Goal: Task Accomplishment & Management: Manage account settings

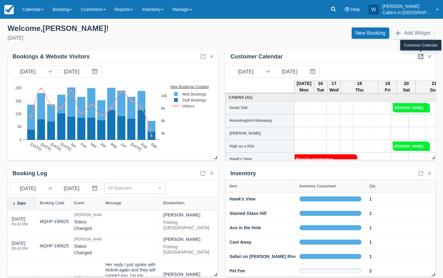
click at [420, 56] on link at bounding box center [420, 56] width 7 height 7
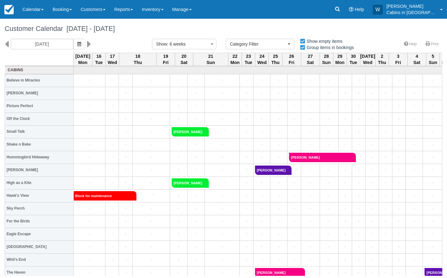
select select
click at [136, 12] on link "Reports" at bounding box center [123, 9] width 27 height 19
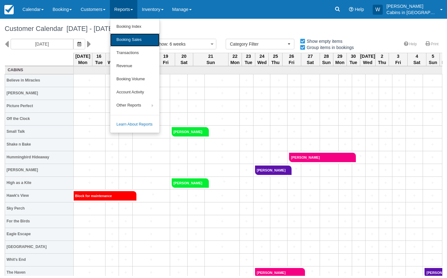
click at [141, 35] on link "Booking Sales" at bounding box center [134, 39] width 49 height 13
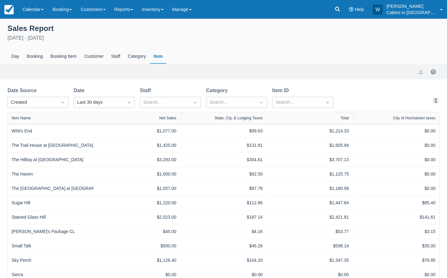
select select "20"
click at [52, 100] on div "Created" at bounding box center [32, 102] width 43 height 7
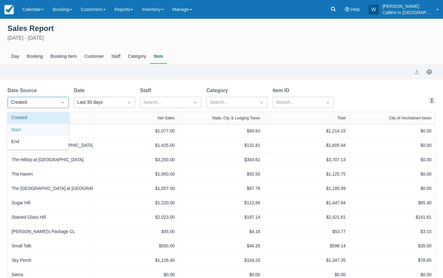
click at [50, 132] on div "Start" at bounding box center [37, 130] width 61 height 12
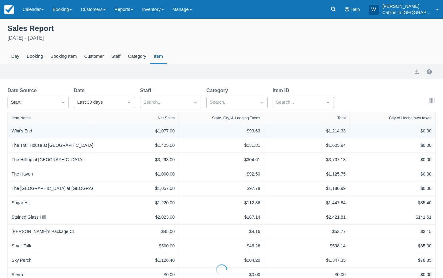
select select "20"
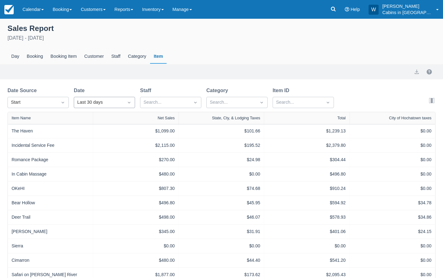
click at [96, 103] on div "Last 30 days" at bounding box center [98, 102] width 43 height 7
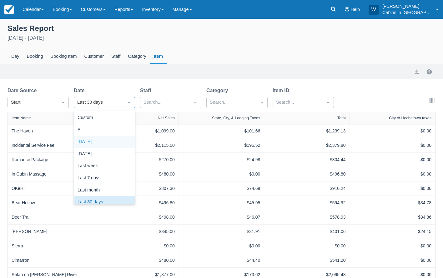
scroll to position [8, 0]
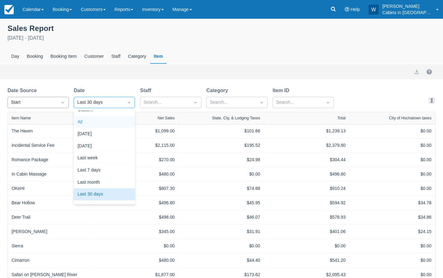
click at [39, 101] on div "Start" at bounding box center [32, 102] width 43 height 7
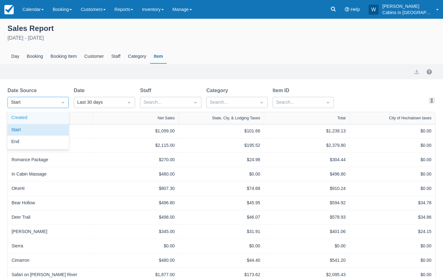
click at [39, 117] on div "Created" at bounding box center [37, 118] width 61 height 12
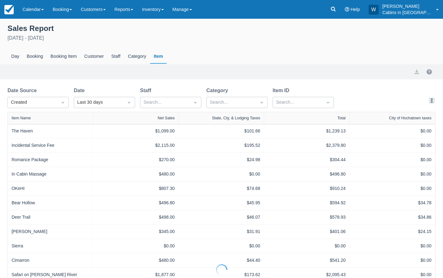
select select "20"
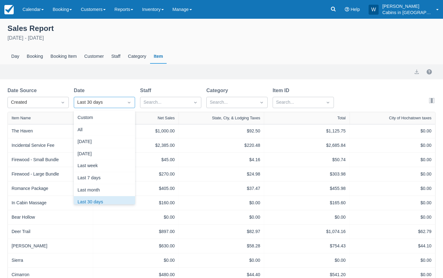
click at [88, 102] on div "Last 30 days" at bounding box center [98, 102] width 43 height 7
click at [96, 120] on div "Custom" at bounding box center [104, 118] width 61 height 12
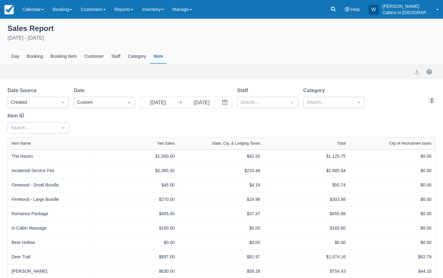
select select "20"
click at [156, 98] on input "08/16/25" at bounding box center [157, 102] width 35 height 11
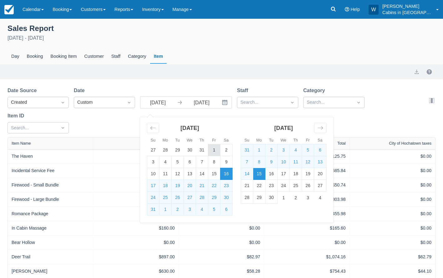
click at [217, 148] on td "1" at bounding box center [214, 150] width 12 height 12
type input "08/01/25"
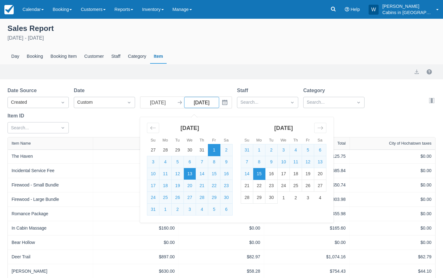
select select "20"
click at [151, 211] on td "31" at bounding box center [153, 210] width 12 height 12
type input "08/31/25"
select select "20"
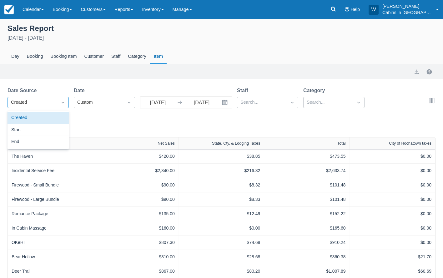
click at [50, 97] on div "Created" at bounding box center [32, 102] width 49 height 10
click at [50, 126] on div "Start" at bounding box center [37, 130] width 61 height 12
select select "20"
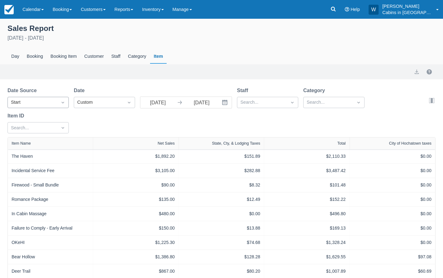
click at [57, 106] on div "Start" at bounding box center [32, 102] width 49 height 10
click at [57, 114] on div "Created" at bounding box center [37, 118] width 61 height 12
select select "20"
click at [419, 73] on button "export" at bounding box center [416, 71] width 7 height 7
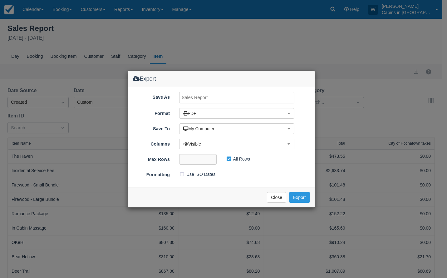
click at [245, 95] on input "Save As" at bounding box center [236, 98] width 115 height 12
type input "Created AUG Sales 2025"
click at [297, 195] on button "Export" at bounding box center [299, 197] width 21 height 11
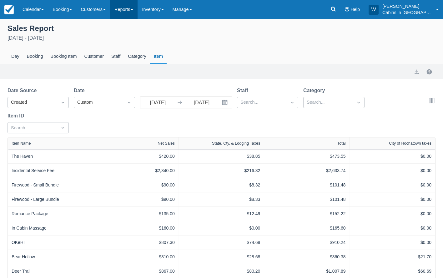
click at [136, 10] on link "Reports" at bounding box center [123, 9] width 27 height 19
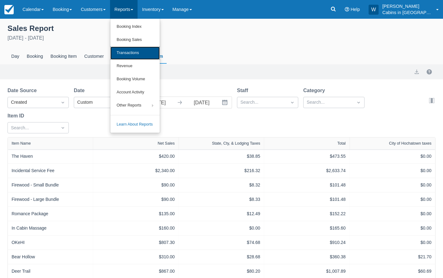
click at [138, 50] on link "Transactions" at bounding box center [134, 53] width 49 height 13
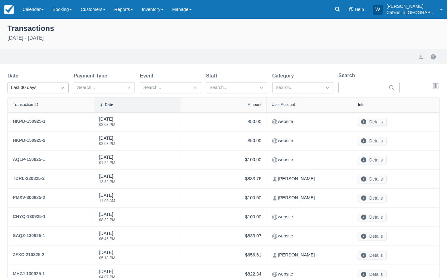
select select "10"
click at [58, 87] on div at bounding box center [62, 87] width 11 height 9
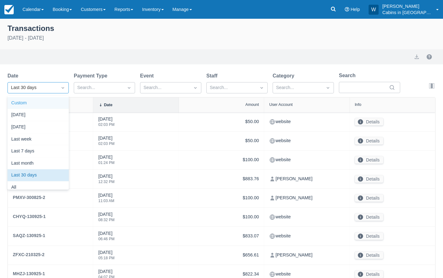
click at [57, 104] on div "Custom" at bounding box center [37, 103] width 61 height 12
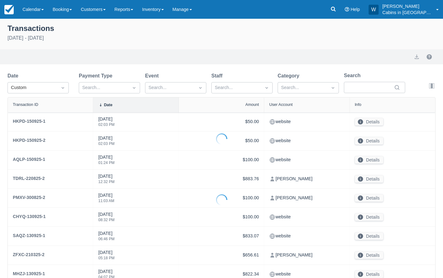
select select "10"
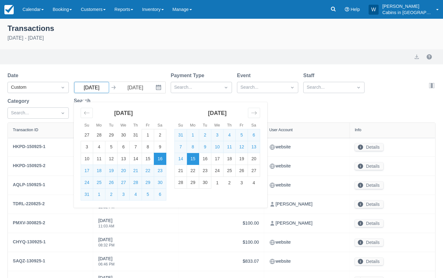
click at [96, 89] on input "08/16/25" at bounding box center [91, 87] width 35 height 11
click at [147, 136] on td "1" at bounding box center [148, 135] width 12 height 12
type input "08/01/25"
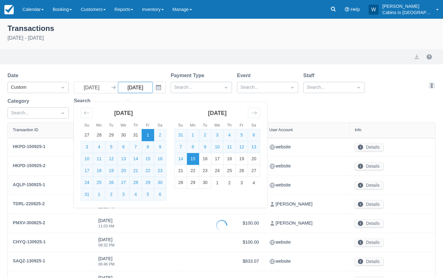
select select "10"
click at [87, 195] on td "31" at bounding box center [87, 195] width 12 height 12
type input "08/31/25"
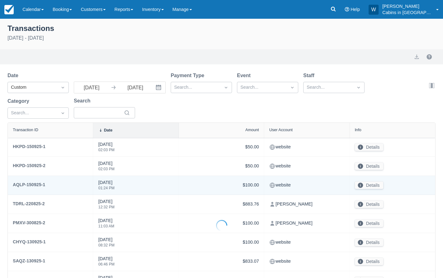
select select "10"
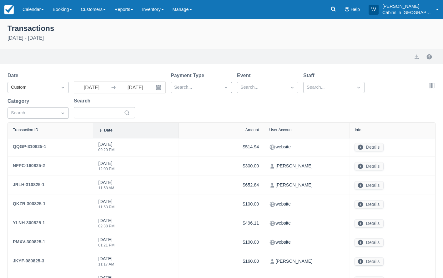
click at [187, 87] on div at bounding box center [195, 87] width 43 height 8
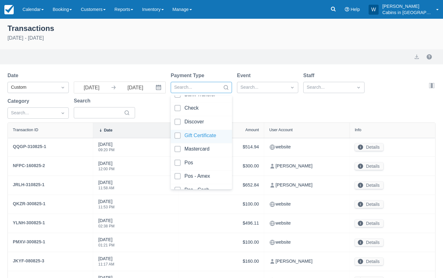
click at [178, 139] on div at bounding box center [201, 136] width 54 height 8
select select "10"
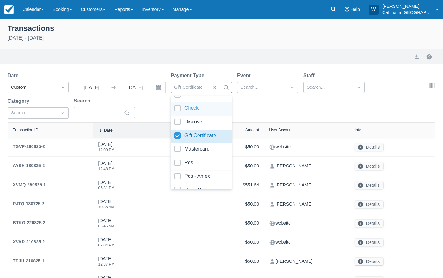
click at [259, 106] on div "Date Custom 08/01/25 Navigate forward to interact with the calendar and select …" at bounding box center [217, 97] width 420 height 51
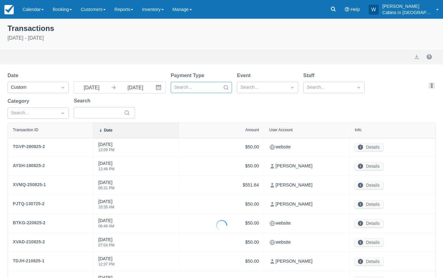
select select "10"
click at [199, 86] on div at bounding box center [195, 87] width 43 height 8
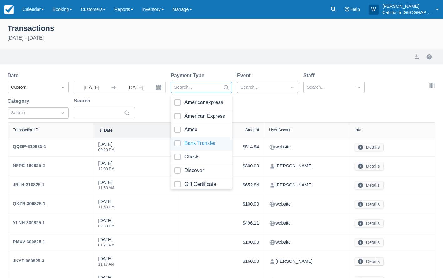
click at [274, 87] on div at bounding box center [261, 87] width 43 height 8
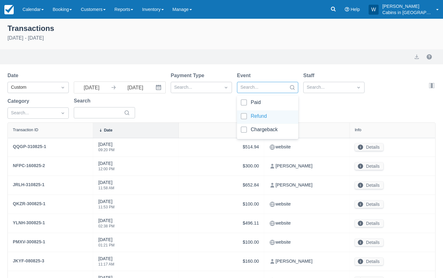
click at [245, 116] on div at bounding box center [267, 117] width 54 height 8
select select "10"
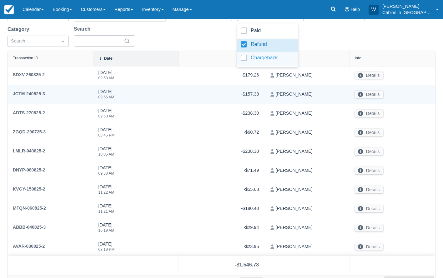
scroll to position [84, 0]
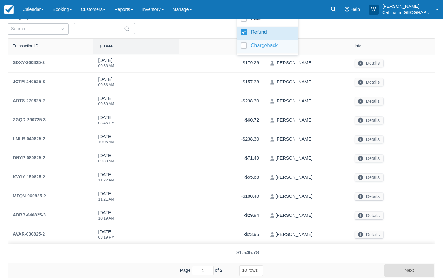
click at [243, 45] on div at bounding box center [267, 46] width 54 height 8
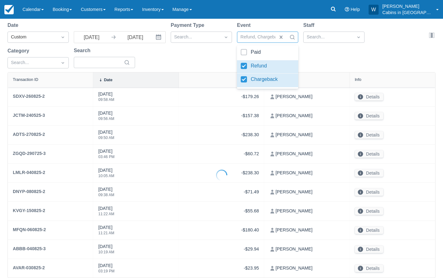
scroll to position [84, 0]
select select "10"
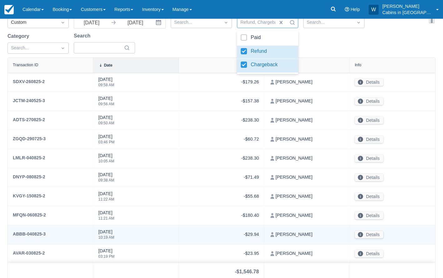
scroll to position [16, 0]
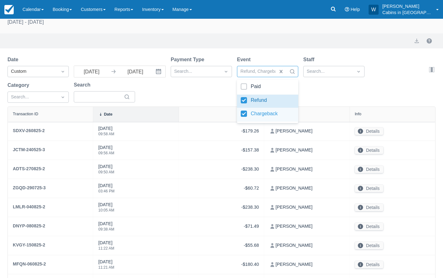
click at [245, 109] on div "Chargeback" at bounding box center [267, 115] width 61 height 14
select select "10"
click at [243, 99] on div at bounding box center [267, 101] width 54 height 8
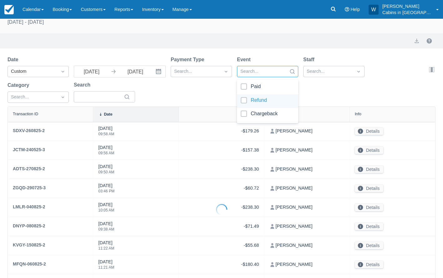
select select "10"
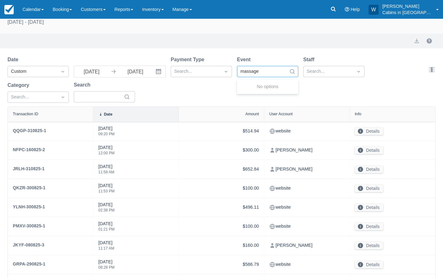
type input "massage"
click at [199, 96] on div "Date Custom 08/01/25 Navigate forward to interact with the calendar and select …" at bounding box center [217, 81] width 420 height 51
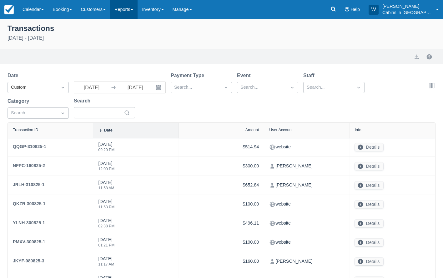
click at [134, 8] on link "Reports" at bounding box center [123, 9] width 27 height 19
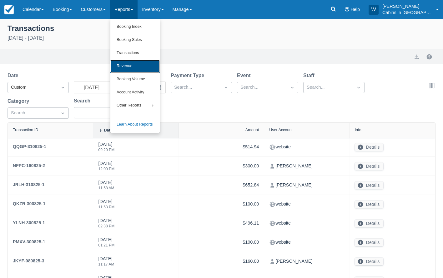
click at [140, 66] on link "Revenue" at bounding box center [134, 66] width 49 height 13
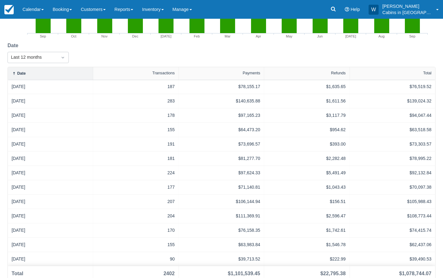
scroll to position [108, 0]
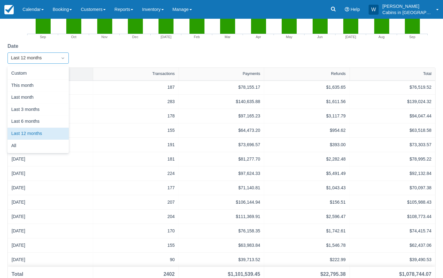
click at [57, 57] on div at bounding box center [62, 58] width 11 height 9
click at [59, 143] on div "All" at bounding box center [37, 146] width 61 height 12
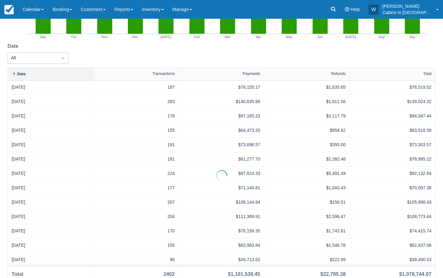
select select "20"
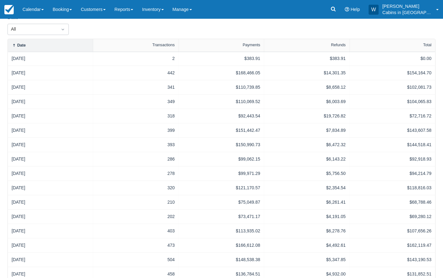
scroll to position [229, 0]
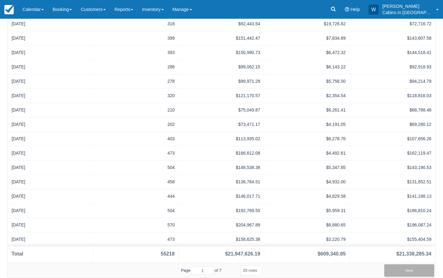
click at [399, 269] on button "Next" at bounding box center [409, 270] width 50 height 12
click at [399, 268] on button "Next" at bounding box center [409, 270] width 50 height 12
click at [399, 269] on button "Next" at bounding box center [409, 270] width 50 height 12
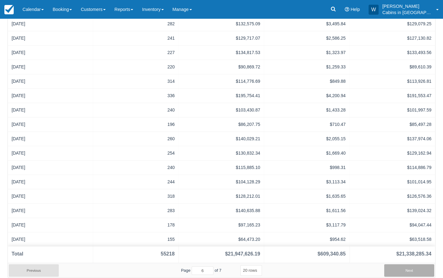
click at [399, 269] on button "Next" at bounding box center [409, 270] width 50 height 12
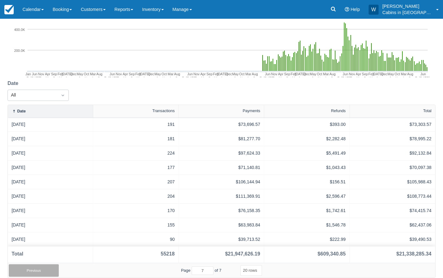
click at [47, 270] on button "Previous" at bounding box center [34, 270] width 50 height 12
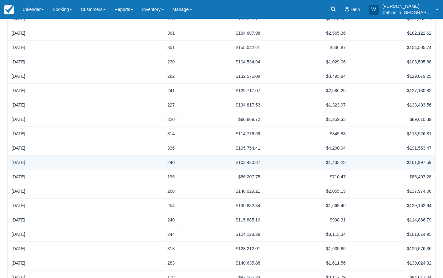
scroll to position [229, 0]
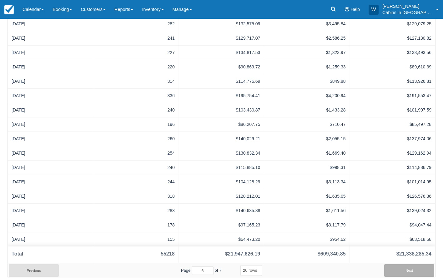
click at [409, 268] on button "Next" at bounding box center [409, 270] width 50 height 12
type input "7"
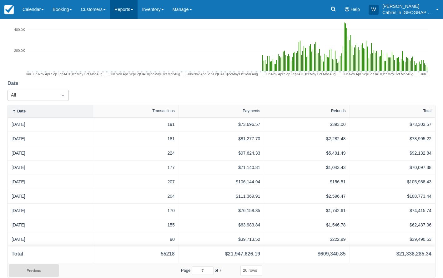
click at [134, 8] on link "Reports" at bounding box center [123, 9] width 27 height 19
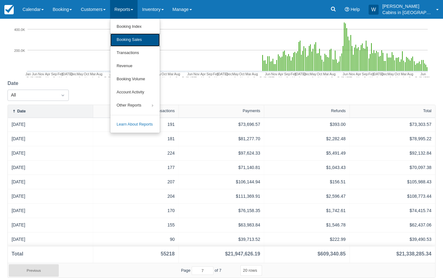
click at [140, 37] on link "Booking Sales" at bounding box center [134, 39] width 49 height 13
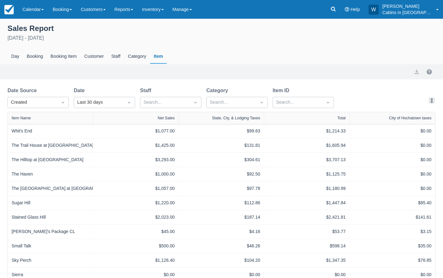
select select "20"
click at [57, 104] on div "Created" at bounding box center [32, 102] width 49 height 10
click at [55, 115] on div "Created" at bounding box center [37, 118] width 61 height 12
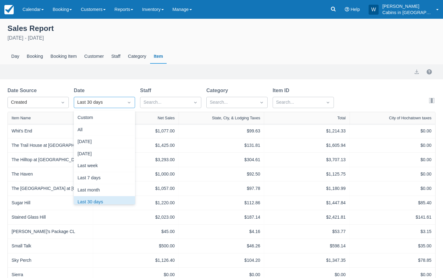
click at [90, 104] on div "Last 30 days" at bounding box center [98, 102] width 43 height 7
click at [98, 119] on div "Custom" at bounding box center [104, 118] width 61 height 12
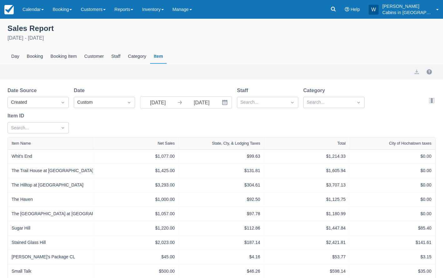
select select "20"
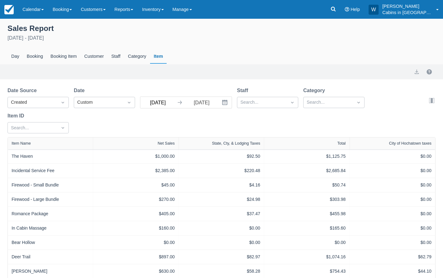
click at [165, 105] on input "[DATE]" at bounding box center [157, 102] width 35 height 11
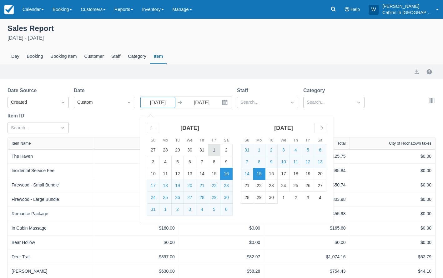
click at [216, 151] on td "1" at bounding box center [214, 150] width 12 height 12
type input "[DATE]"
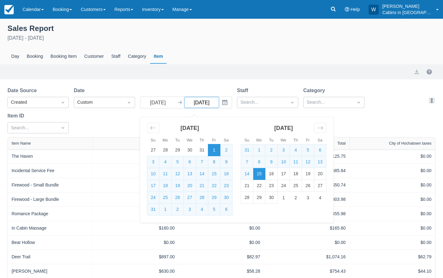
select select "20"
click at [151, 209] on td "31" at bounding box center [153, 210] width 12 height 12
type input "[DATE]"
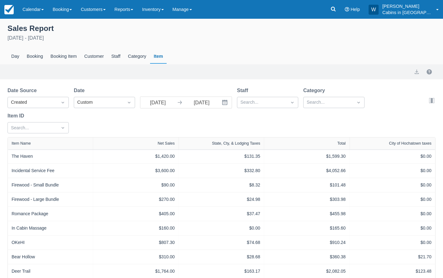
select select "20"
click at [256, 100] on div at bounding box center [261, 102] width 43 height 8
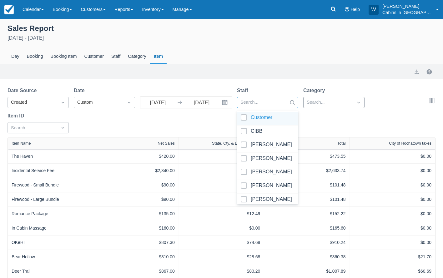
click at [314, 103] on div at bounding box center [327, 102] width 43 height 8
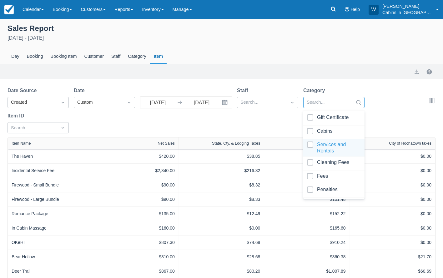
click at [310, 144] on div at bounding box center [334, 147] width 54 height 12
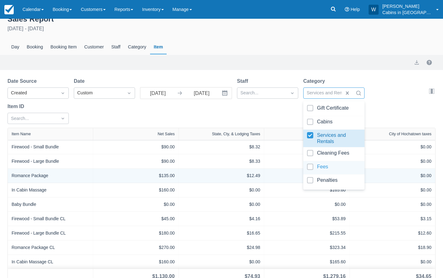
scroll to position [17, 0]
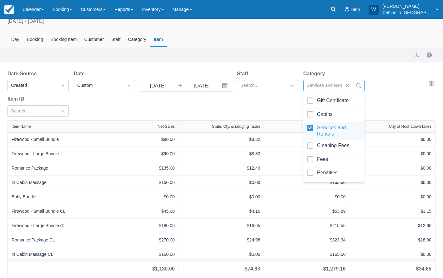
click at [309, 125] on div at bounding box center [334, 131] width 54 height 12
select select "20"
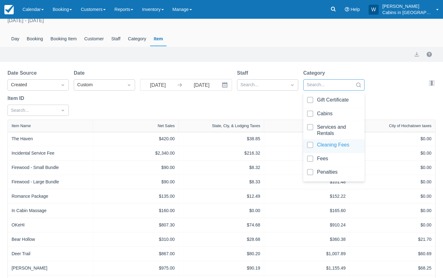
click at [313, 143] on div at bounding box center [334, 146] width 54 height 8
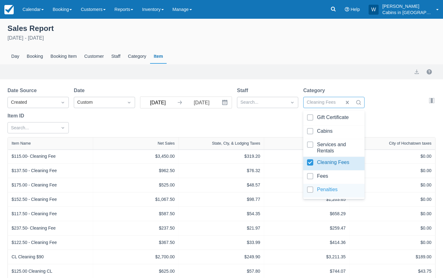
click at [167, 104] on input "[DATE]" at bounding box center [157, 102] width 35 height 11
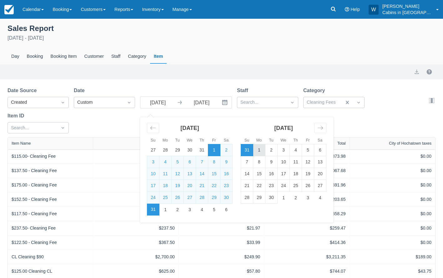
click at [257, 147] on td "1" at bounding box center [259, 150] width 12 height 12
type input "[DATE]"
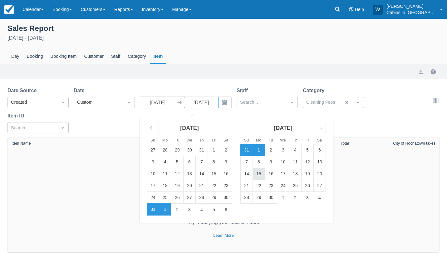
click at [260, 179] on td "15" at bounding box center [259, 174] width 12 height 12
type input "[DATE]"
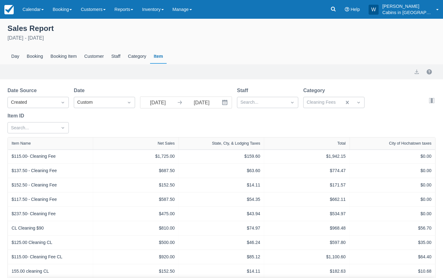
scroll to position [17, 0]
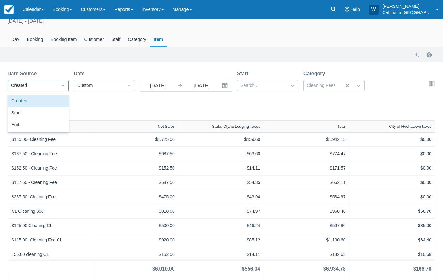
click at [54, 82] on div "Created" at bounding box center [32, 86] width 49 height 10
click at [54, 107] on div "Start" at bounding box center [37, 113] width 61 height 12
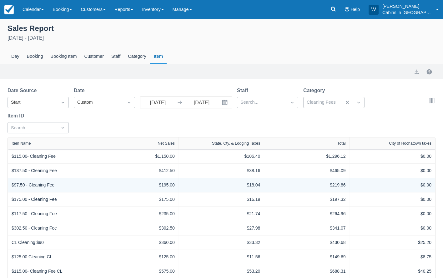
scroll to position [32, 0]
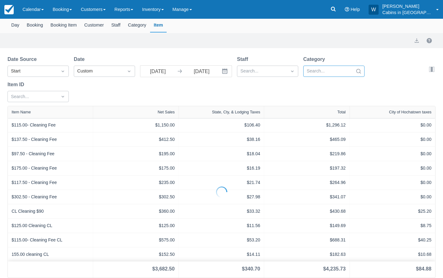
select select "20"
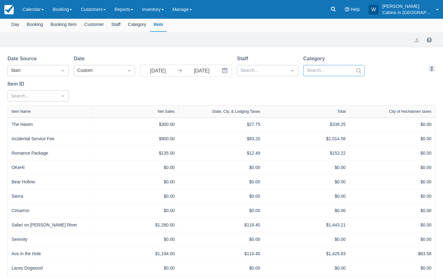
click at [346, 69] on div at bounding box center [327, 71] width 43 height 8
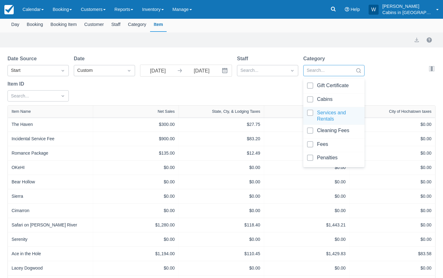
click at [308, 112] on div at bounding box center [334, 116] width 54 height 12
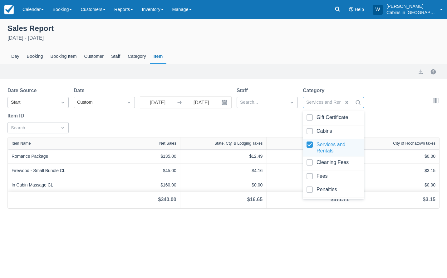
click at [310, 144] on div at bounding box center [334, 147] width 54 height 12
select select "20"
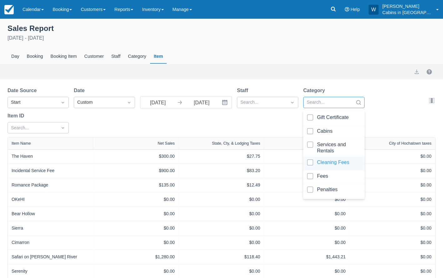
click at [313, 159] on div at bounding box center [334, 163] width 54 height 8
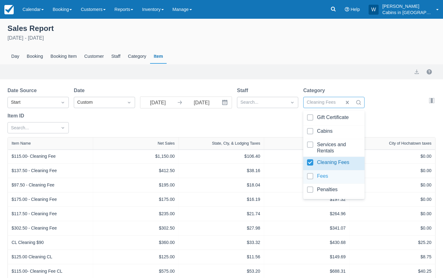
click at [309, 174] on div at bounding box center [334, 177] width 54 height 8
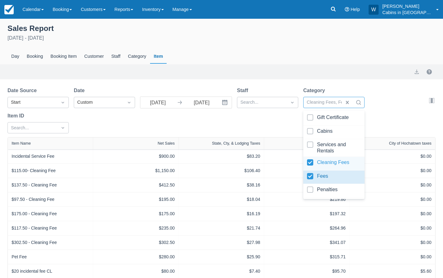
click at [309, 159] on div at bounding box center [334, 163] width 54 height 8
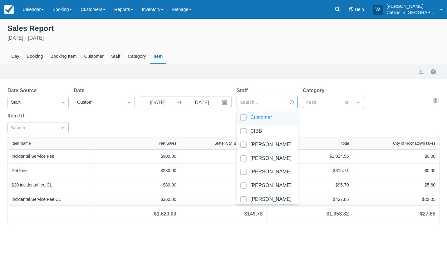
click at [264, 101] on div at bounding box center [261, 102] width 43 height 8
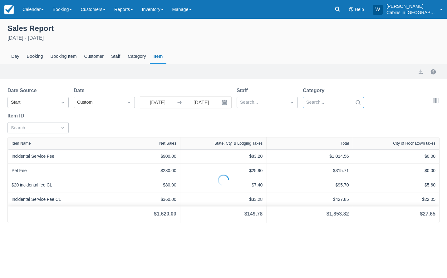
select select "20"
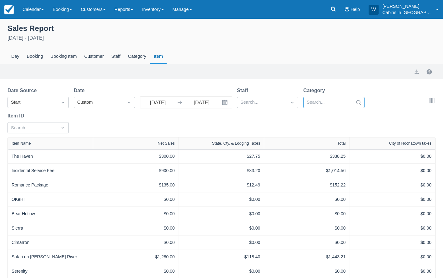
click at [334, 102] on div at bounding box center [327, 102] width 43 height 8
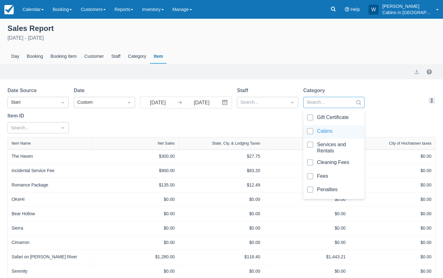
click at [313, 131] on div at bounding box center [334, 132] width 54 height 8
select select "20"
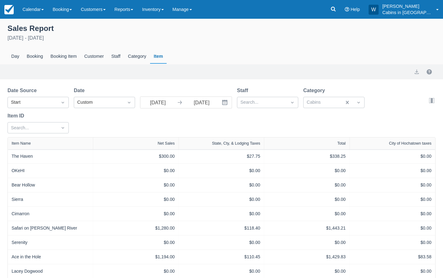
click at [270, 125] on div "Date Source Start Date Custom 09/01/25 Navigate forward to interact with the ca…" at bounding box center [217, 112] width 420 height 50
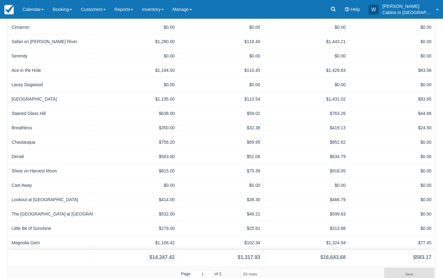
scroll to position [190, 0]
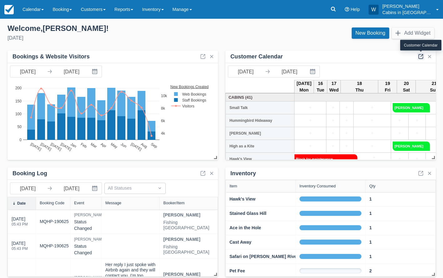
click at [418, 53] on link at bounding box center [420, 56] width 7 height 7
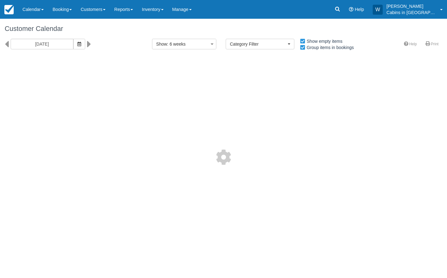
select select
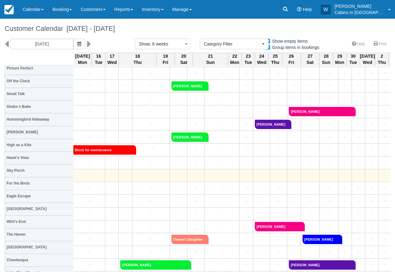
scroll to position [0, 0]
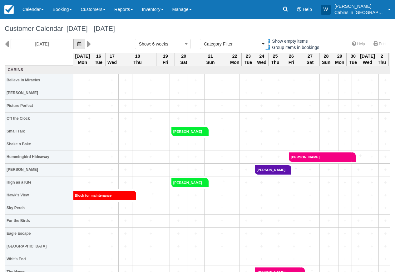
click at [77, 44] on icon "button" at bounding box center [79, 44] width 4 height 4
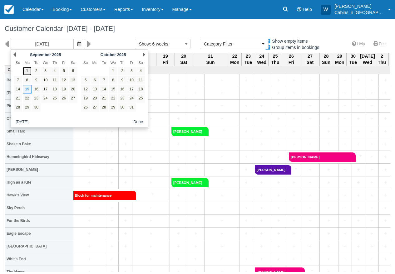
click at [29, 72] on link "1" at bounding box center [27, 71] width 8 height 8
type input "09/01/25"
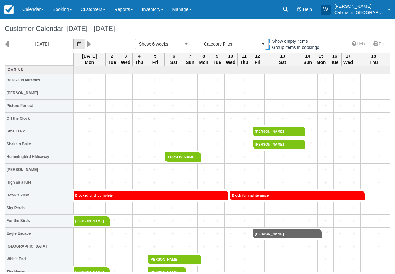
click at [73, 44] on button "button" at bounding box center [79, 44] width 12 height 11
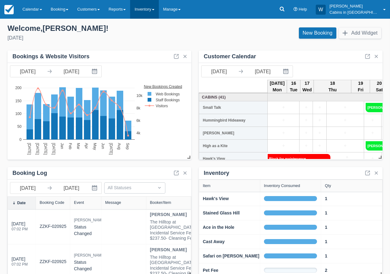
click at [159, 14] on link "Inventory" at bounding box center [144, 9] width 28 height 19
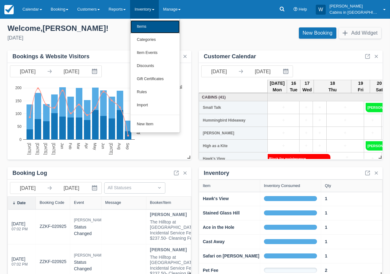
click at [163, 27] on link "Items" at bounding box center [155, 26] width 49 height 13
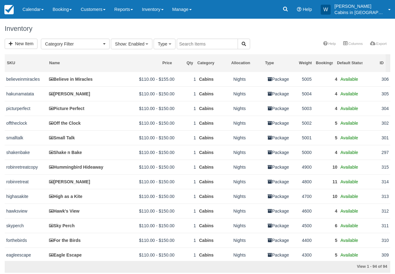
select select
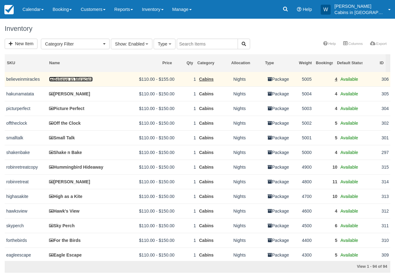
click at [72, 77] on link "Believe in Miracles" at bounding box center [70, 79] width 43 height 5
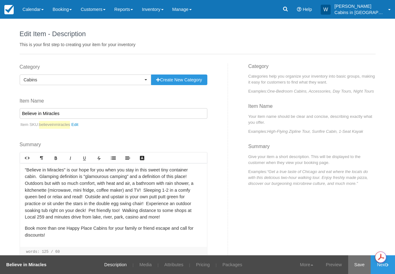
click at [362, 269] on link "Save" at bounding box center [359, 265] width 23 height 19
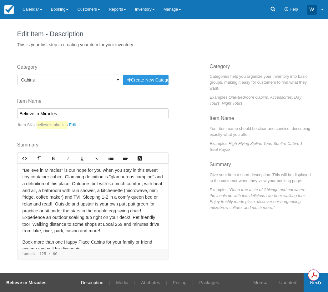
click at [326, 274] on link "Next" at bounding box center [315, 282] width 24 height 19
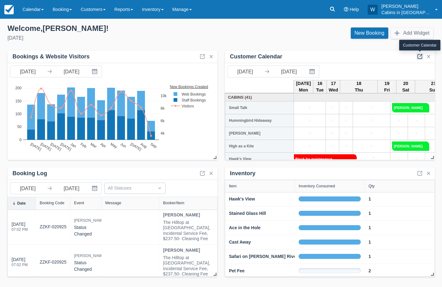
click at [418, 55] on link at bounding box center [419, 56] width 7 height 7
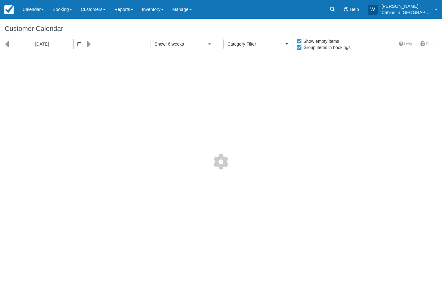
select select
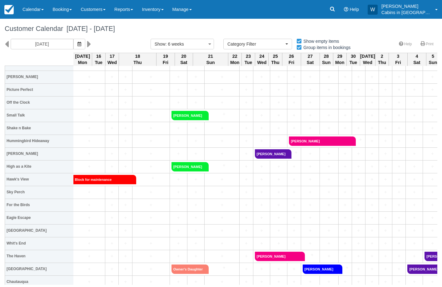
scroll to position [0, 0]
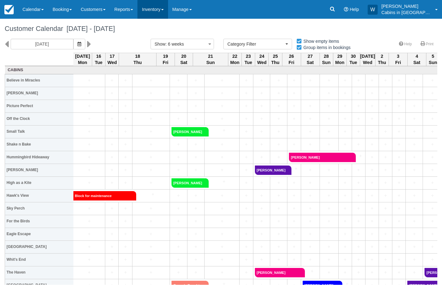
click at [164, 9] on link "Inventory" at bounding box center [152, 9] width 30 height 19
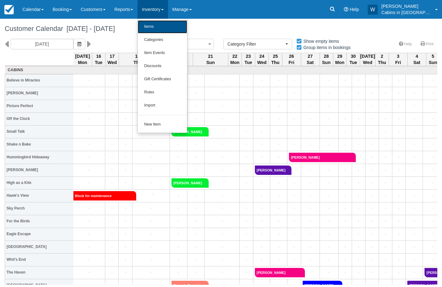
click at [163, 24] on link "Items" at bounding box center [162, 26] width 49 height 13
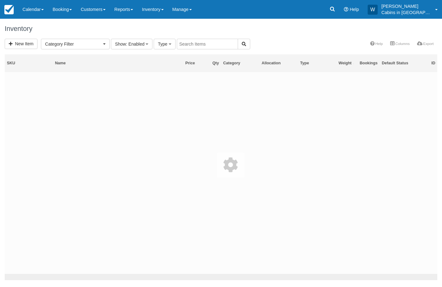
select select
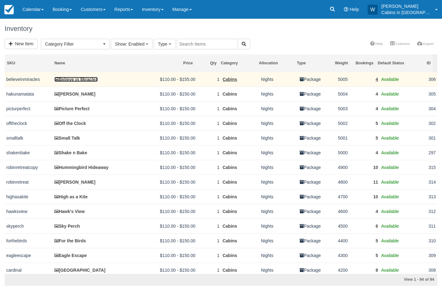
click at [71, 79] on link "Believe in Miracles" at bounding box center [75, 79] width 43 height 5
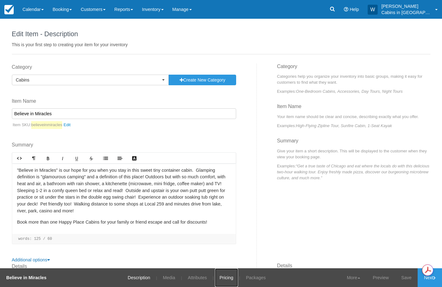
click at [227, 277] on link "Pricing" at bounding box center [226, 277] width 23 height 19
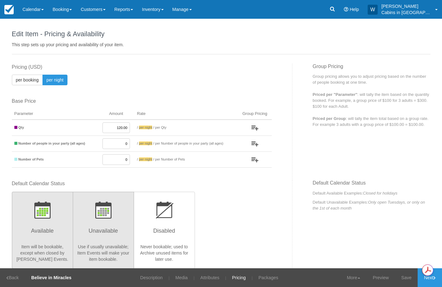
click at [106, 233] on h3 "Unavailable" at bounding box center [103, 233] width 53 height 16
radio input "true"
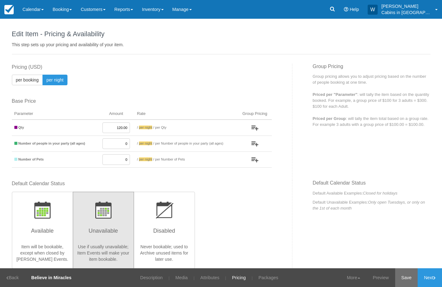
click at [411, 284] on link "Save" at bounding box center [406, 277] width 23 height 19
click at [168, 6] on link "Inventory" at bounding box center [152, 9] width 30 height 19
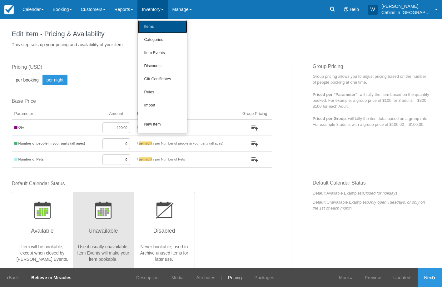
click at [152, 26] on link "Items" at bounding box center [162, 26] width 49 height 13
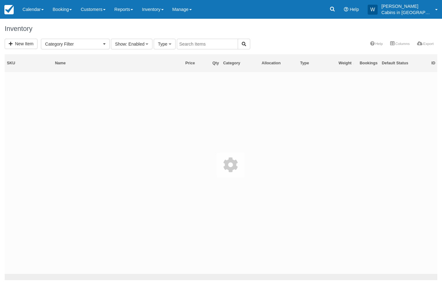
select select
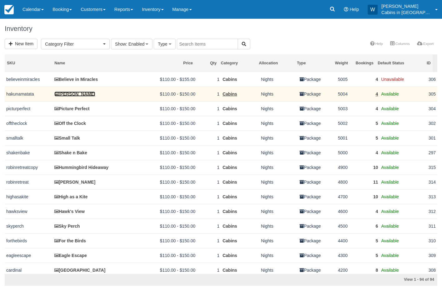
click at [73, 95] on link "[PERSON_NAME]" at bounding box center [74, 93] width 41 height 5
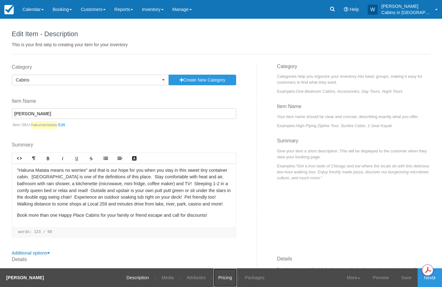
click at [221, 277] on link "Pricing" at bounding box center [225, 277] width 23 height 19
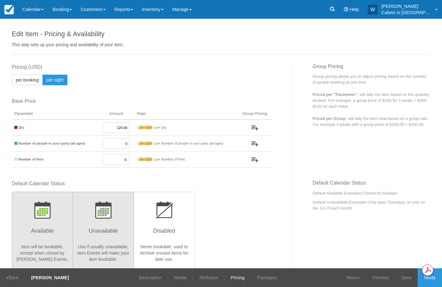
click at [102, 229] on h3 "Unavailable" at bounding box center [103, 233] width 53 height 16
radio input "true"
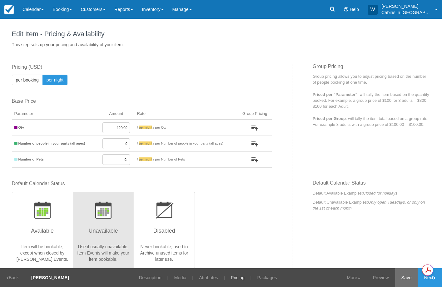
click at [406, 274] on link "Save" at bounding box center [406, 277] width 23 height 19
click at [163, 8] on link "Inventory" at bounding box center [152, 9] width 30 height 19
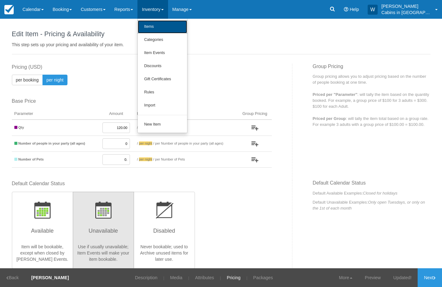
click at [161, 24] on link "Items" at bounding box center [162, 26] width 49 height 13
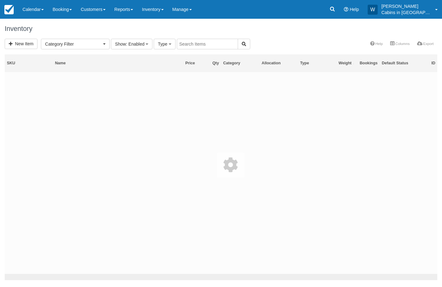
select select
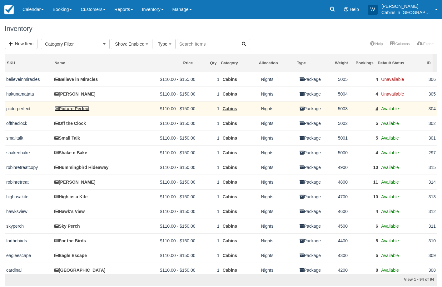
click at [73, 108] on link "Picture Perfect" at bounding box center [71, 108] width 35 height 5
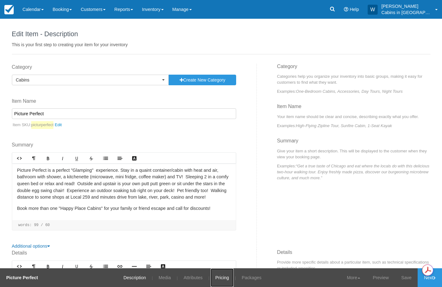
click at [228, 278] on link "Pricing" at bounding box center [221, 277] width 23 height 19
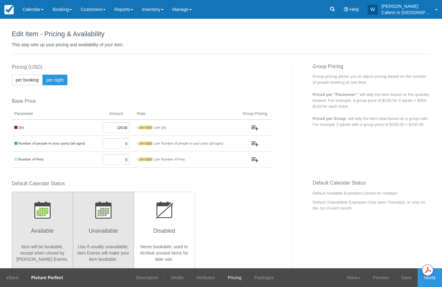
click at [102, 233] on h3 "Unavailable" at bounding box center [103, 233] width 53 height 16
radio input "true"
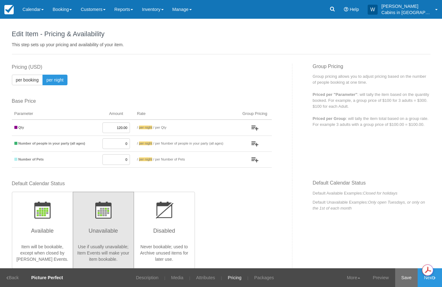
click at [409, 279] on link "Save" at bounding box center [406, 277] width 23 height 19
click at [164, 9] on span at bounding box center [162, 9] width 2 height 1
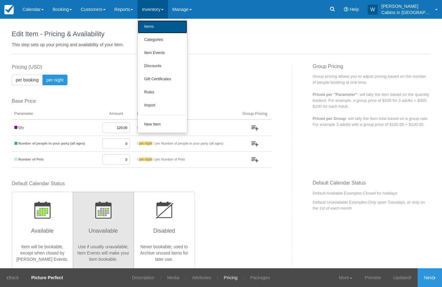
click at [168, 25] on link "Items" at bounding box center [162, 26] width 49 height 13
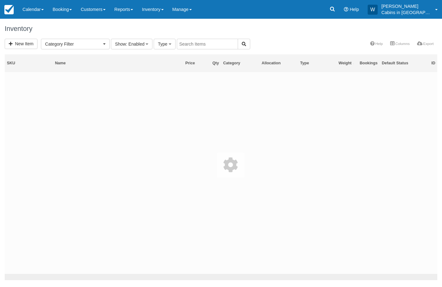
select select
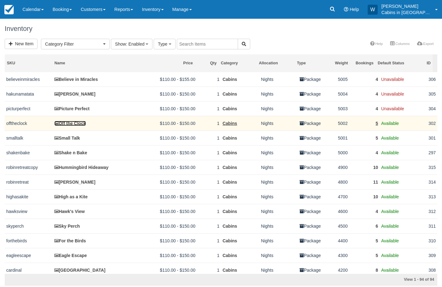
click at [67, 123] on link "Off the Clock" at bounding box center [70, 123] width 32 height 5
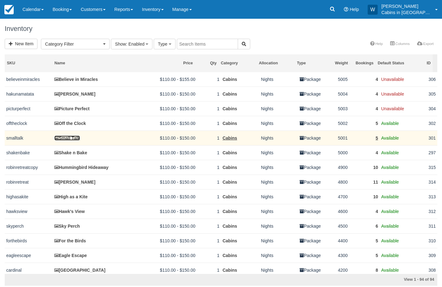
click at [69, 141] on link "Small Talk" at bounding box center [67, 138] width 26 height 5
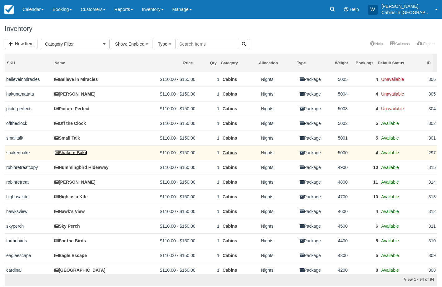
click at [70, 155] on link "Shake n Bake" at bounding box center [70, 152] width 33 height 5
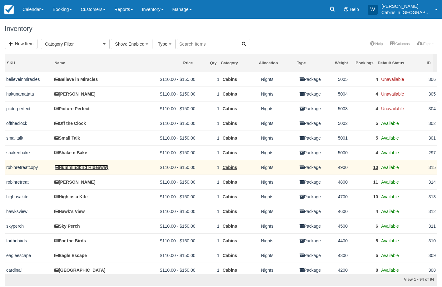
click at [82, 168] on link "Hummingbird Hideaway" at bounding box center [81, 167] width 54 height 5
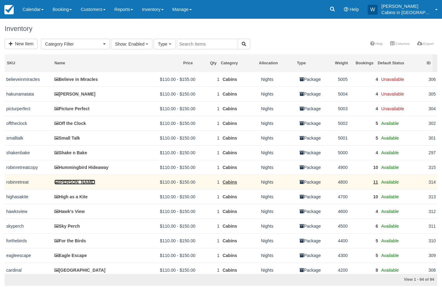
click at [73, 183] on link "[PERSON_NAME]" at bounding box center [74, 182] width 41 height 5
click at [70, 182] on link "[PERSON_NAME]" at bounding box center [74, 182] width 41 height 5
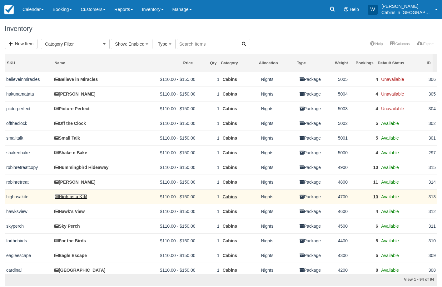
click at [71, 198] on link "High as a Kite" at bounding box center [70, 196] width 33 height 5
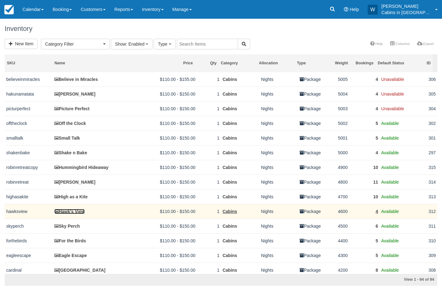
click at [66, 213] on link "Hawk's View" at bounding box center [69, 211] width 30 height 5
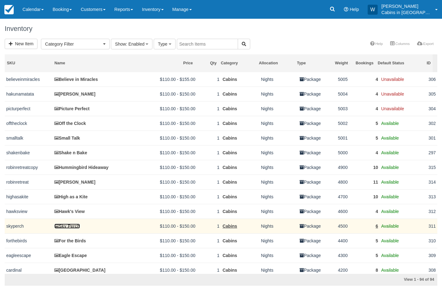
click at [69, 229] on link "Sky Perch" at bounding box center [67, 226] width 26 height 5
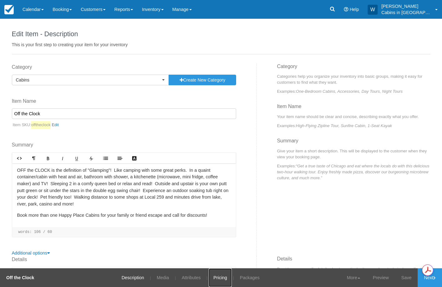
click at [216, 275] on link "Pricing" at bounding box center [220, 277] width 23 height 19
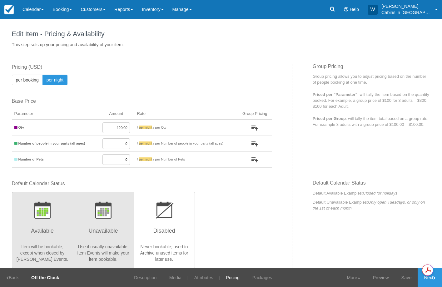
click at [114, 222] on button "Unavailable Use if usually unavailable; Item Events will make your item bookabl…" at bounding box center [103, 230] width 61 height 77
radio input "true"
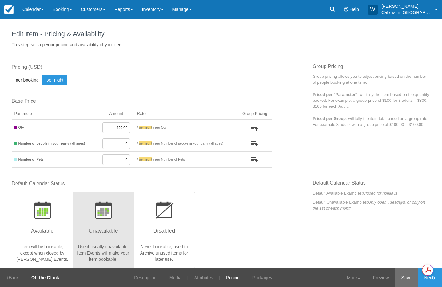
click at [406, 276] on link "Save" at bounding box center [406, 277] width 23 height 19
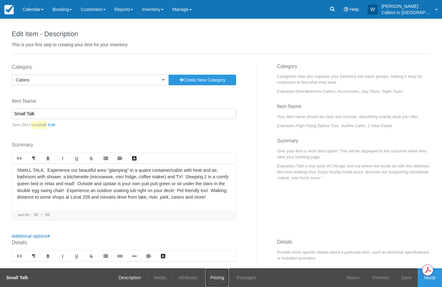
click at [215, 276] on link "Pricing" at bounding box center [216, 277] width 23 height 19
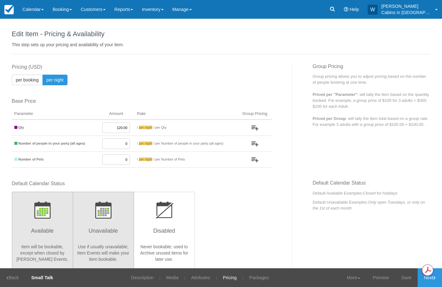
click at [104, 227] on h3 "Unavailable" at bounding box center [103, 233] width 53 height 16
radio input "true"
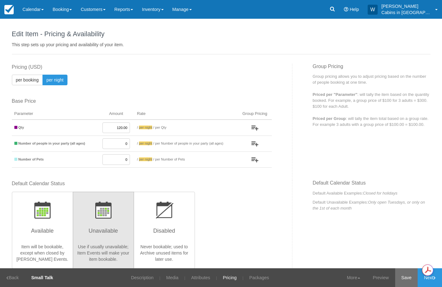
click at [407, 278] on link "Save" at bounding box center [406, 277] width 23 height 19
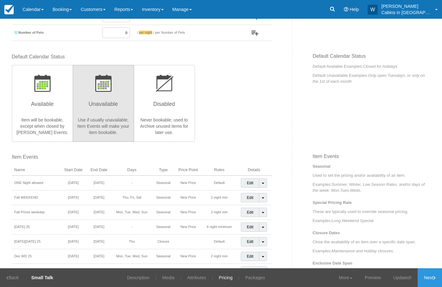
scroll to position [125, 0]
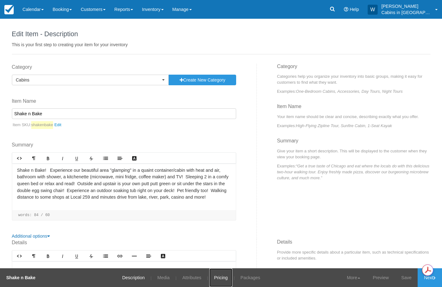
click at [221, 278] on link "Pricing" at bounding box center [220, 277] width 23 height 19
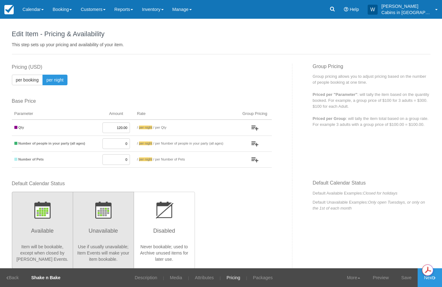
click at [91, 223] on button "Unavailable Use if usually unavailable; Item Events will make your item bookabl…" at bounding box center [103, 230] width 61 height 77
radio input "true"
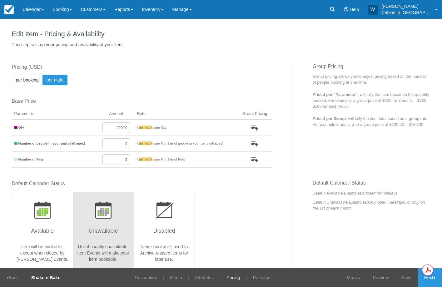
scroll to position [16, 0]
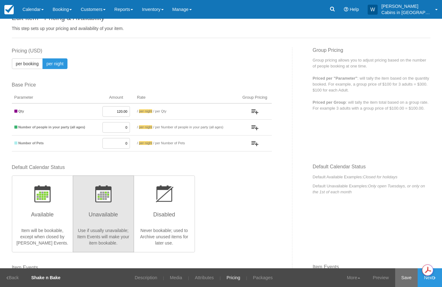
click at [406, 278] on link "Save" at bounding box center [406, 277] width 23 height 19
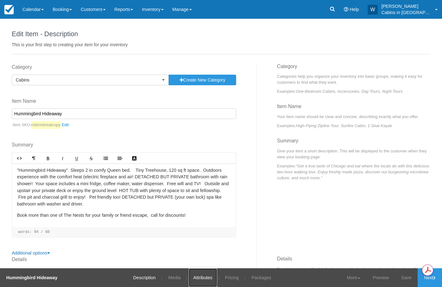
click at [206, 278] on link "Attributes" at bounding box center [203, 277] width 28 height 19
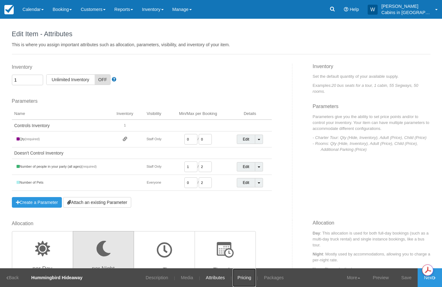
click at [243, 273] on link "Pricing" at bounding box center [244, 277] width 23 height 19
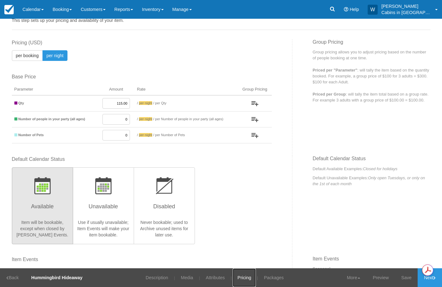
scroll to position [32, 0]
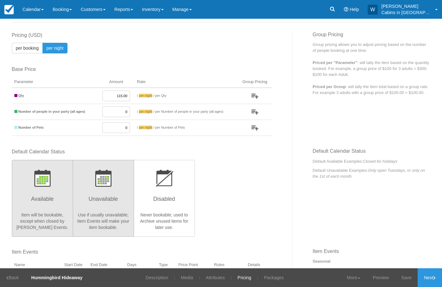
click at [107, 198] on h3 "Unavailable" at bounding box center [103, 201] width 53 height 16
radio input "true"
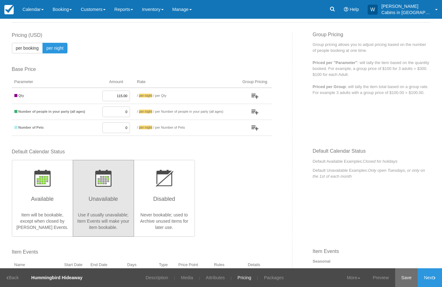
click at [405, 278] on link "Save" at bounding box center [406, 277] width 23 height 19
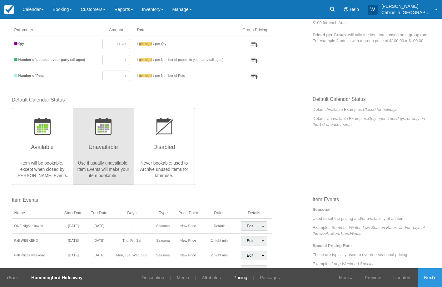
scroll to position [0, 0]
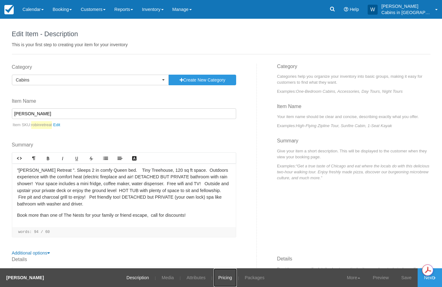
click at [216, 275] on link "Pricing" at bounding box center [225, 277] width 23 height 19
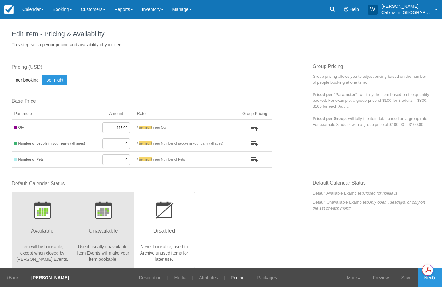
click at [110, 227] on h3 "Unavailable" at bounding box center [103, 233] width 53 height 16
radio input "true"
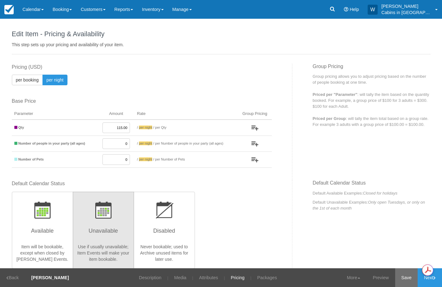
click at [409, 279] on link "Save" at bounding box center [406, 277] width 23 height 19
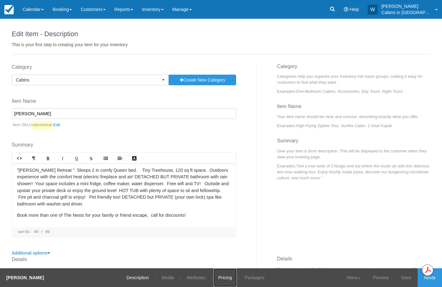
click at [225, 276] on link "Pricing" at bounding box center [225, 277] width 23 height 19
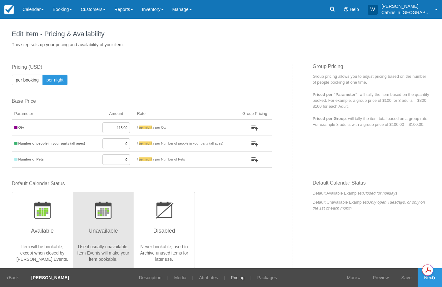
click at [113, 232] on h3 "Unavailable" at bounding box center [103, 233] width 53 height 16
click at [406, 276] on link "Save" at bounding box center [406, 277] width 23 height 19
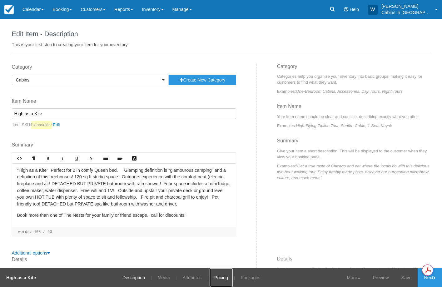
click at [223, 281] on link "Pricing" at bounding box center [221, 277] width 23 height 19
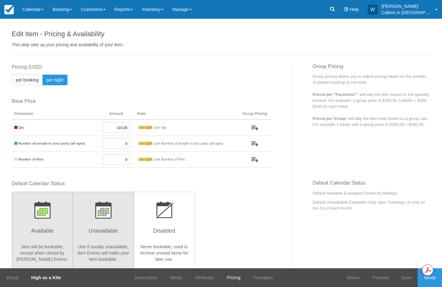
click at [82, 234] on h3 "Unavailable" at bounding box center [103, 233] width 53 height 16
radio input "true"
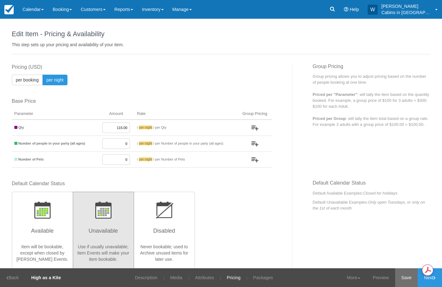
click at [404, 279] on link "Save" at bounding box center [406, 277] width 23 height 19
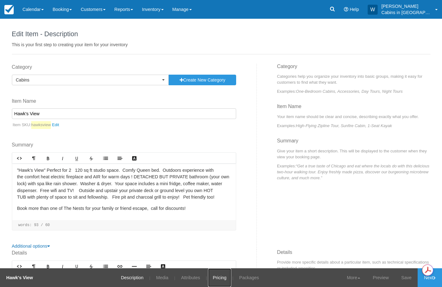
click at [226, 275] on link "Pricing" at bounding box center [219, 277] width 23 height 19
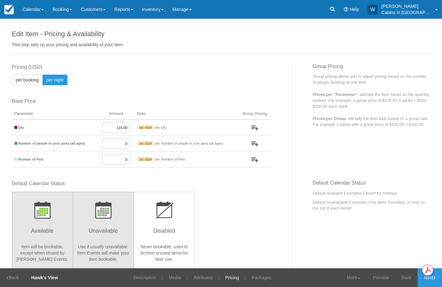
click at [100, 242] on button "Unavailable Use if usually unavailable; Item Events will make your item bookabl…" at bounding box center [103, 230] width 61 height 77
radio input "true"
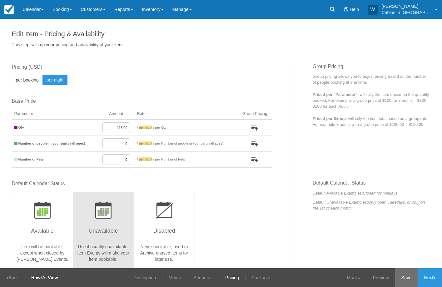
click at [403, 276] on link "Save" at bounding box center [406, 277] width 23 height 19
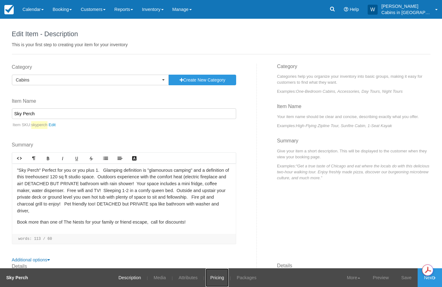
click at [218, 276] on link "Pricing" at bounding box center [216, 277] width 23 height 19
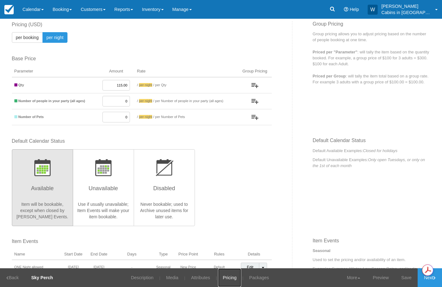
scroll to position [45, 0]
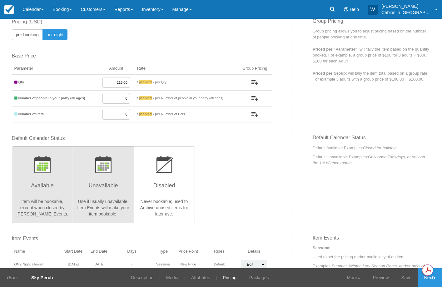
click at [101, 187] on h3 "Unavailable" at bounding box center [103, 188] width 53 height 16
radio input "true"
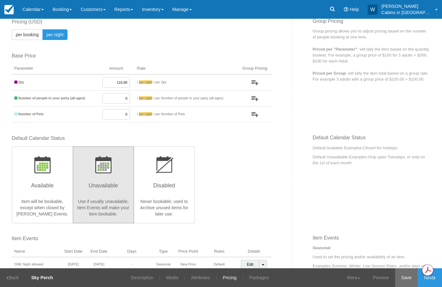
click at [403, 276] on link "Save" at bounding box center [406, 277] width 23 height 19
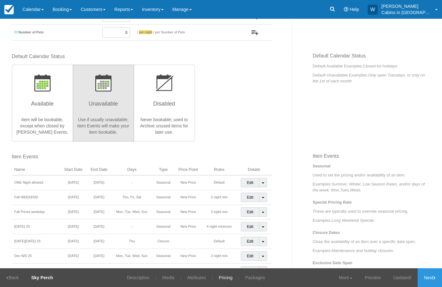
scroll to position [0, 0]
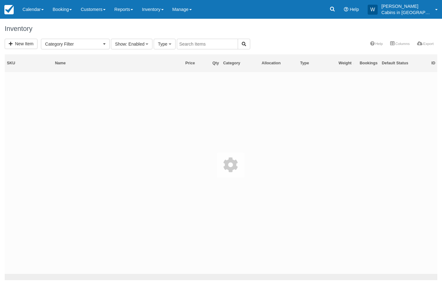
select select
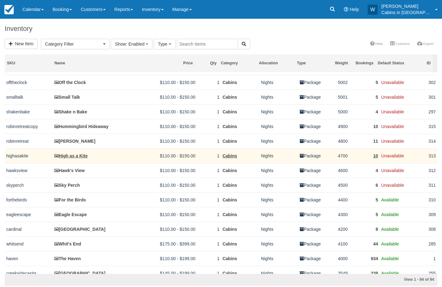
scroll to position [44, 0]
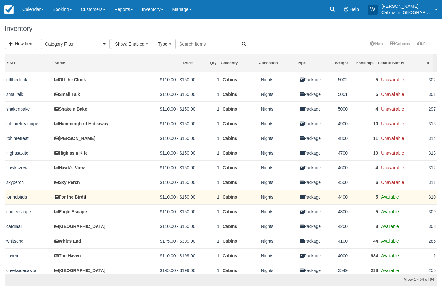
click at [71, 199] on link "For the Birds" at bounding box center [70, 197] width 32 height 5
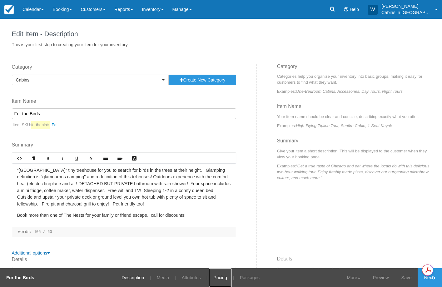
click at [224, 277] on link "Pricing" at bounding box center [220, 277] width 23 height 19
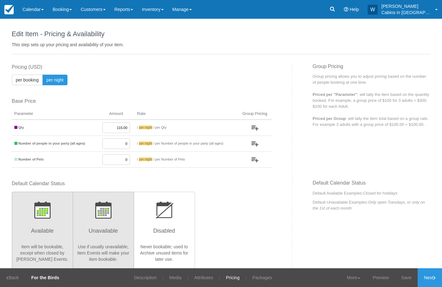
click at [108, 242] on button "Unavailable Use if usually unavailable; Item Events will make your item bookabl…" at bounding box center [103, 230] width 61 height 77
radio input "true"
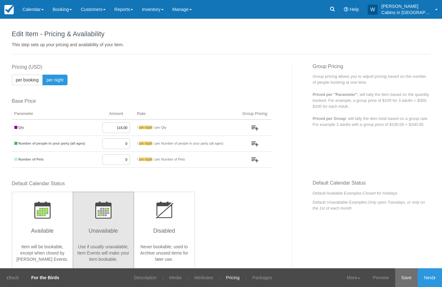
click at [408, 277] on link "Save" at bounding box center [406, 277] width 23 height 19
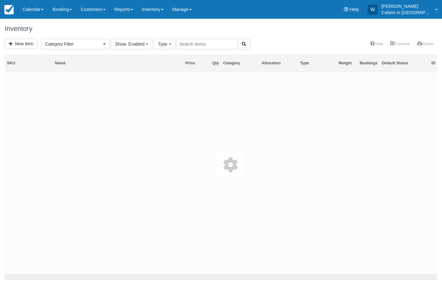
select select
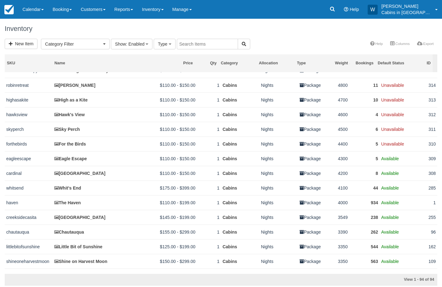
scroll to position [103, 0]
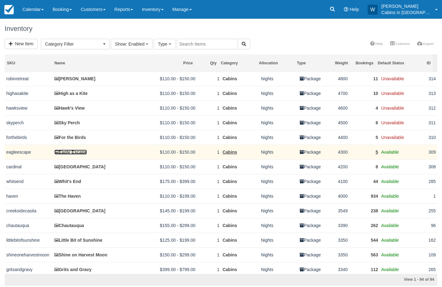
click at [69, 155] on link "Eagle Escape" at bounding box center [70, 152] width 32 height 5
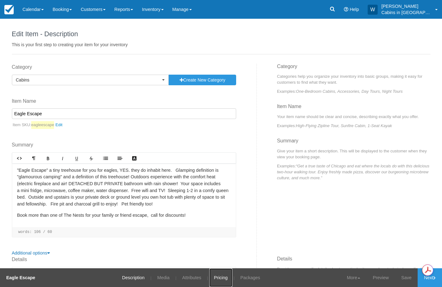
click at [221, 276] on link "Pricing" at bounding box center [220, 277] width 23 height 19
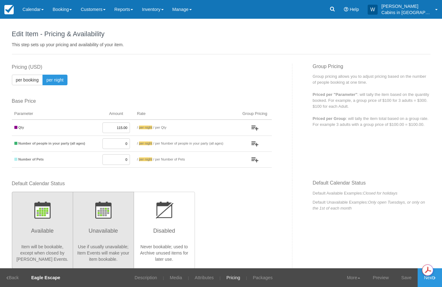
click at [98, 241] on button "Unavailable Use if usually unavailable; Item Events will make your item bookabl…" at bounding box center [103, 230] width 61 height 77
radio input "true"
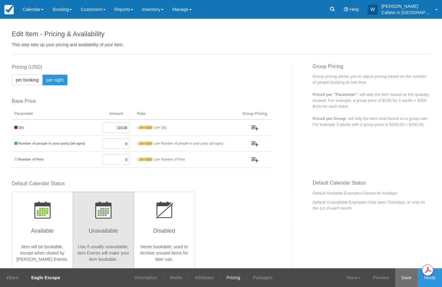
click at [408, 276] on link "Save" at bounding box center [406, 277] width 23 height 19
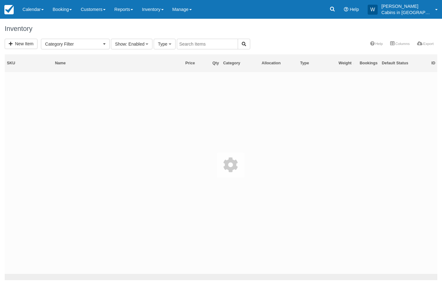
select select
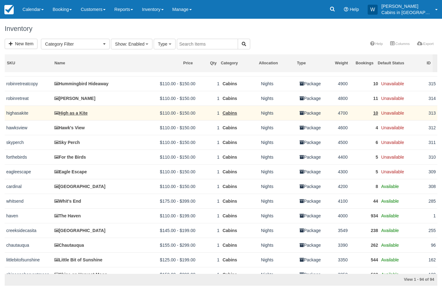
scroll to position [87, 0]
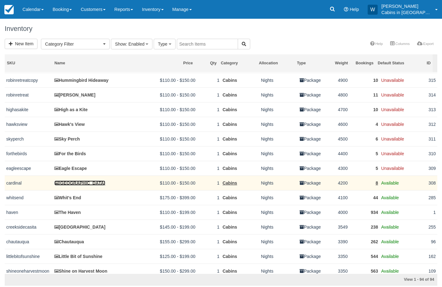
click at [67, 185] on link "[GEOGRAPHIC_DATA]" at bounding box center [79, 182] width 51 height 5
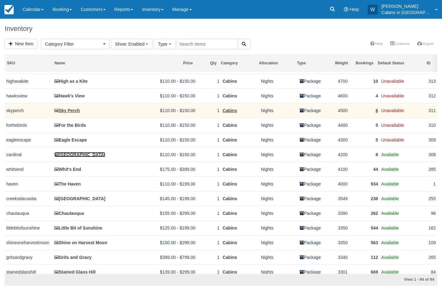
scroll to position [134, 0]
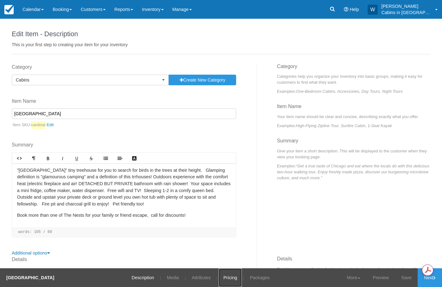
click at [224, 282] on link "Pricing" at bounding box center [230, 277] width 23 height 19
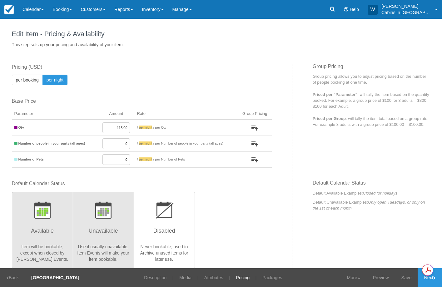
click at [107, 231] on h3 "Unavailable" at bounding box center [103, 233] width 53 height 16
radio input "true"
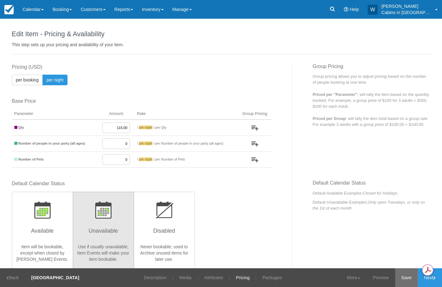
click at [407, 278] on link "Save" at bounding box center [406, 277] width 23 height 19
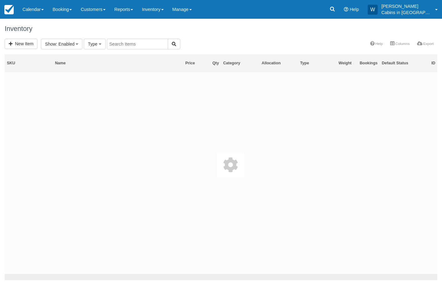
select select
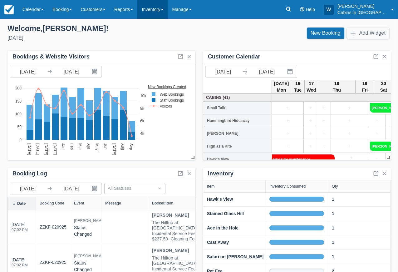
click at [165, 15] on link "Inventory" at bounding box center [152, 9] width 30 height 19
